Goal: Task Accomplishment & Management: Complete application form

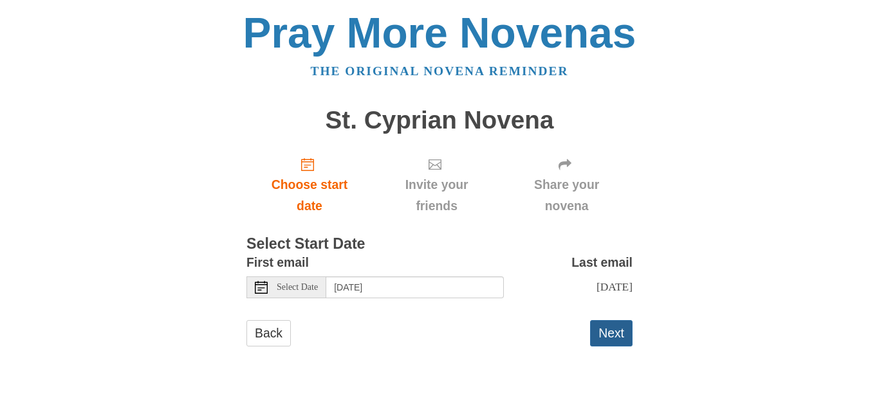
click at [605, 324] on button "Next" at bounding box center [611, 333] width 42 height 26
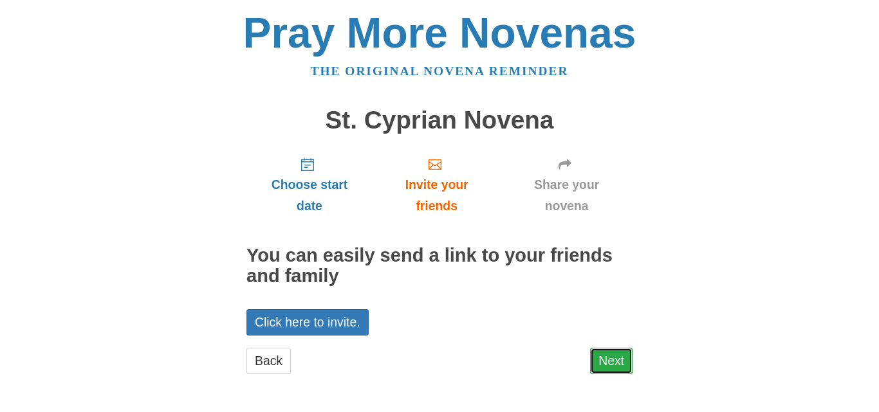
click at [610, 356] on link "Next" at bounding box center [611, 361] width 42 height 26
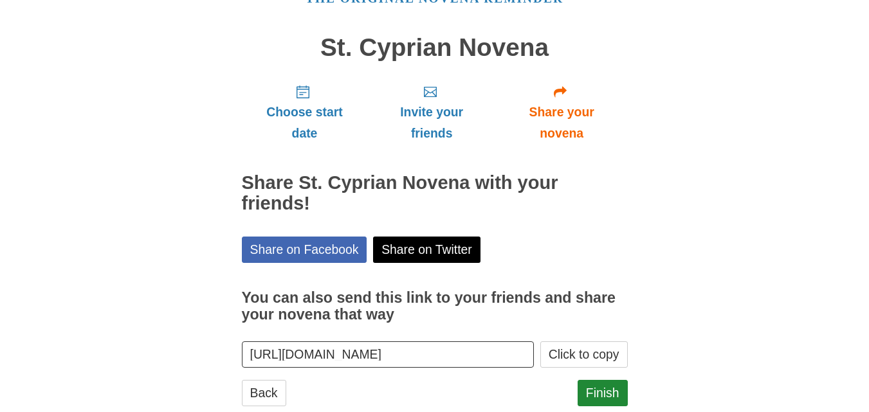
scroll to position [104, 0]
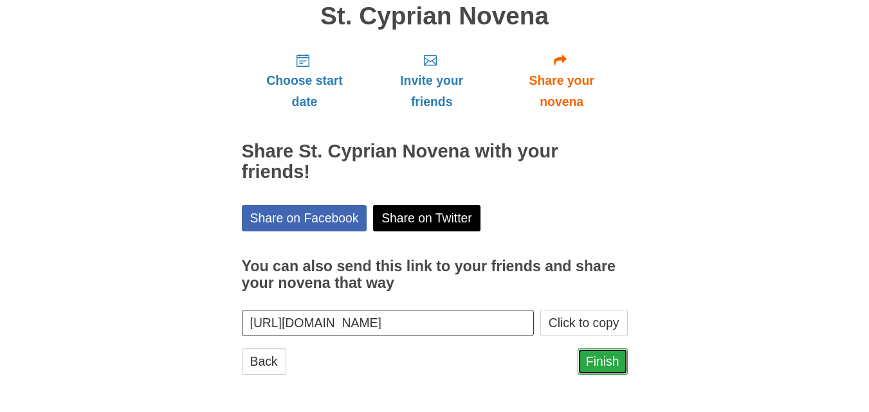
click at [612, 358] on link "Finish" at bounding box center [603, 362] width 50 height 26
